Goal: Communication & Community: Participate in discussion

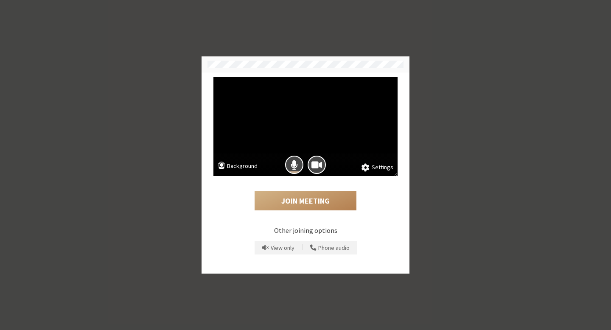
click at [374, 166] on button "Settings" at bounding box center [377, 167] width 32 height 9
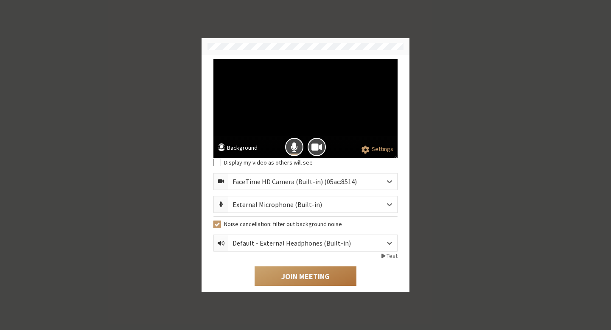
click at [292, 275] on button "Join Meeting" at bounding box center [305, 276] width 102 height 20
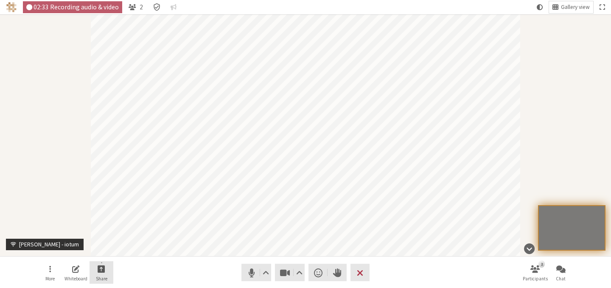
click at [99, 274] on button "Share" at bounding box center [101, 272] width 24 height 23
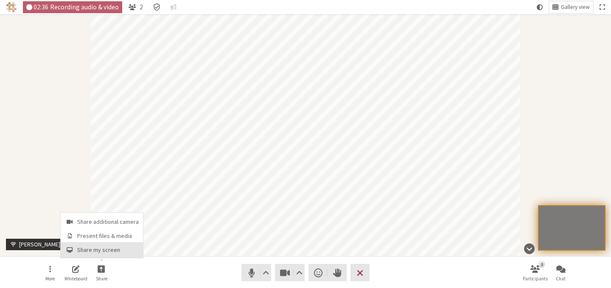
click at [111, 250] on span "Share my screen" at bounding box center [107, 249] width 61 height 6
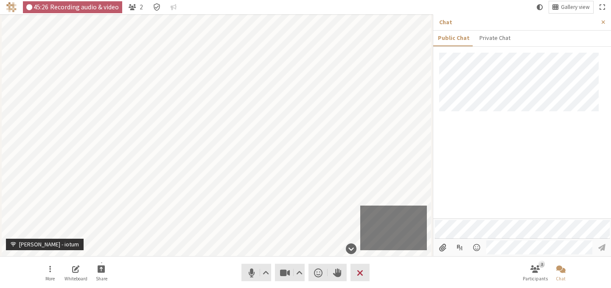
click at [462, 168] on div at bounding box center [522, 135] width 178 height 165
click at [100, 272] on span "Start sharing" at bounding box center [102, 268] width 8 height 10
click at [100, 251] on span "Share my screen" at bounding box center [107, 249] width 61 height 6
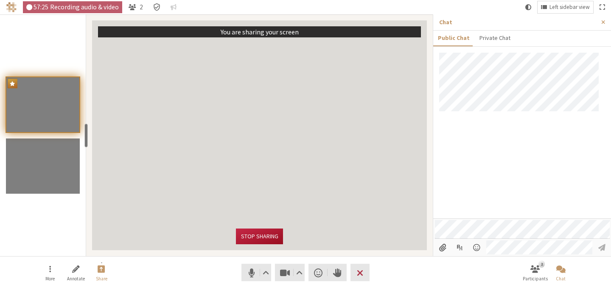
click at [259, 240] on button "Stop sharing" at bounding box center [259, 236] width 47 height 16
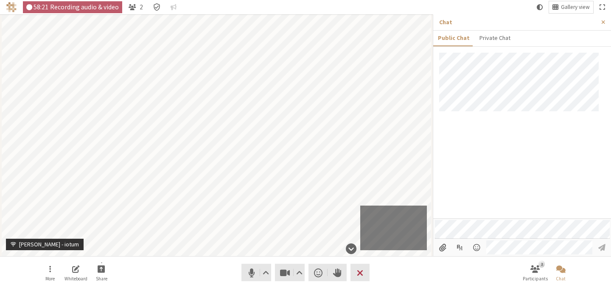
click at [410, 267] on nav "More Whiteboard Share Audio Video Send a reaction Raise hand Leave 2 Participan…" at bounding box center [305, 272] width 534 height 32
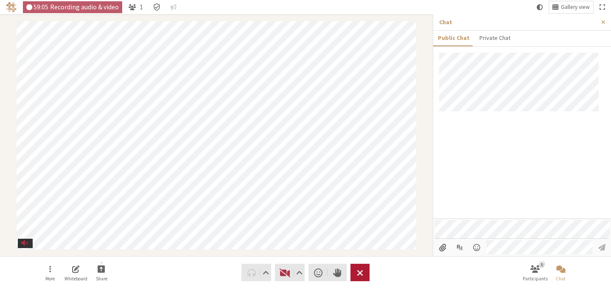
click at [363, 272] on button "Leave" at bounding box center [359, 271] width 19 height 17
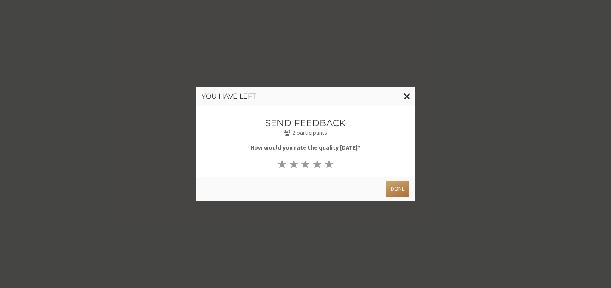
click at [398, 185] on button "Done" at bounding box center [397, 189] width 23 height 16
